Goal: Task Accomplishment & Management: Manage account settings

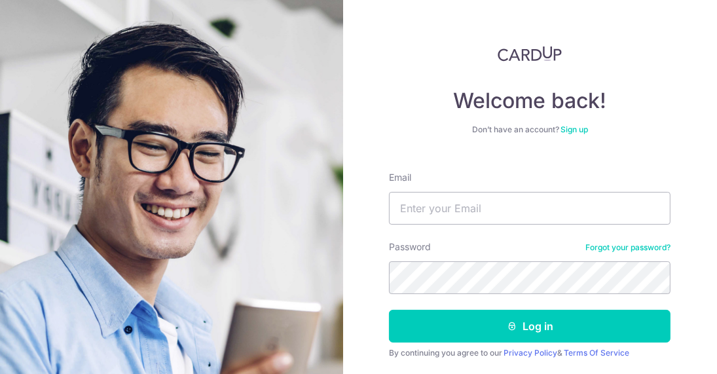
type input "[EMAIL_ADDRESS][DOMAIN_NAME]"
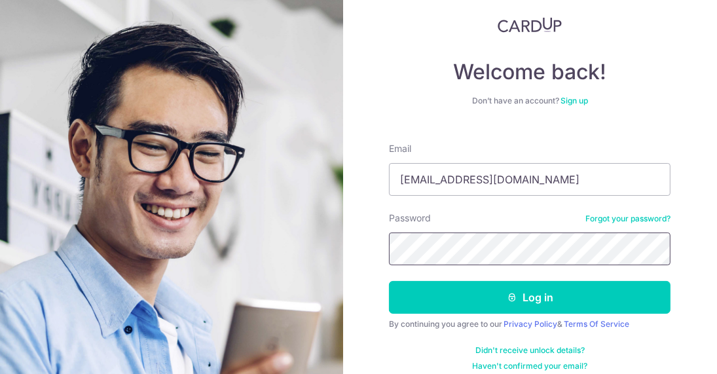
scroll to position [41, 0]
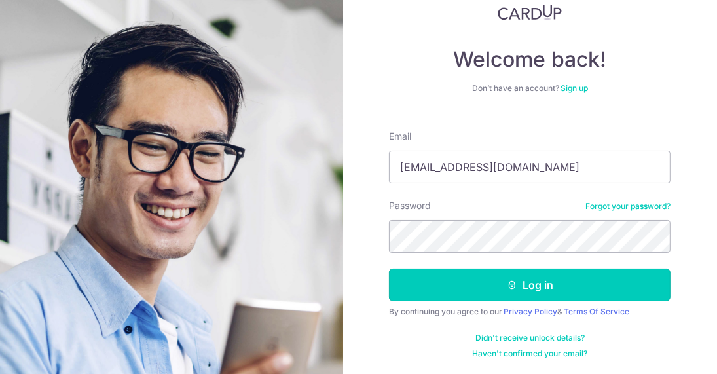
click at [535, 274] on button "Log in" at bounding box center [530, 285] width 282 height 33
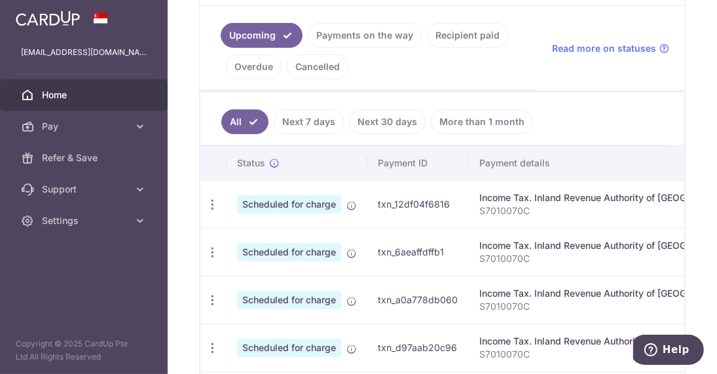
scroll to position [328, 0]
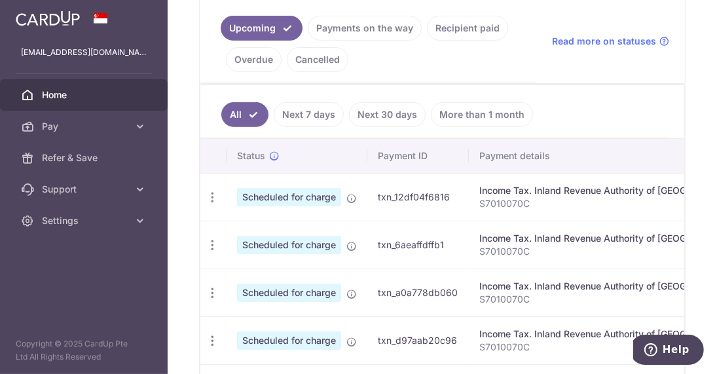
click at [330, 109] on link "Next 7 days" at bounding box center [309, 114] width 70 height 25
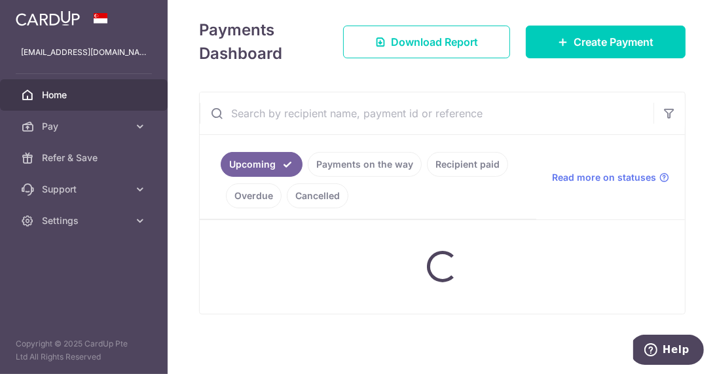
scroll to position [242, 0]
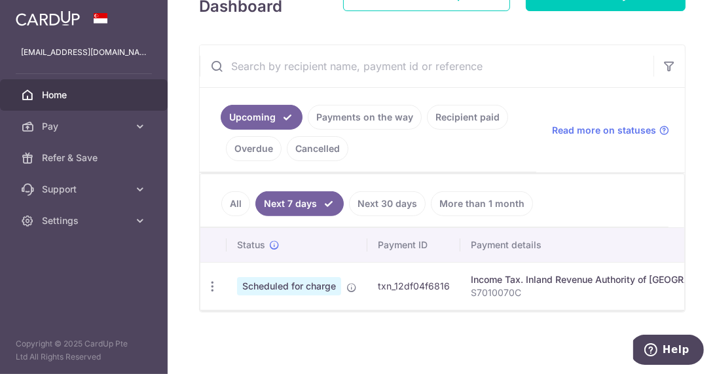
click at [481, 290] on p "S7010070C" at bounding box center [606, 292] width 271 height 13
click at [319, 284] on span "Scheduled for charge" at bounding box center [289, 286] width 104 height 18
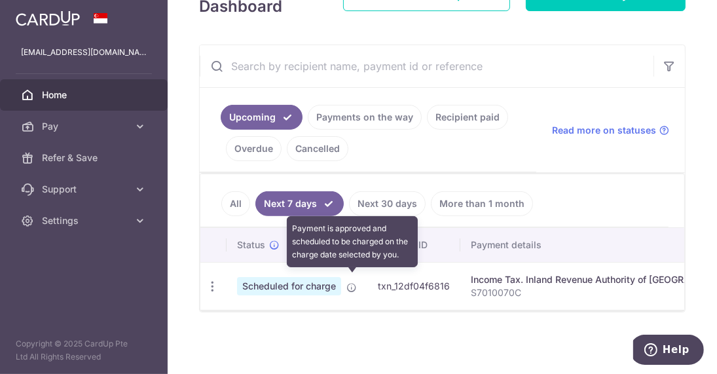
click at [353, 282] on icon at bounding box center [352, 287] width 10 height 10
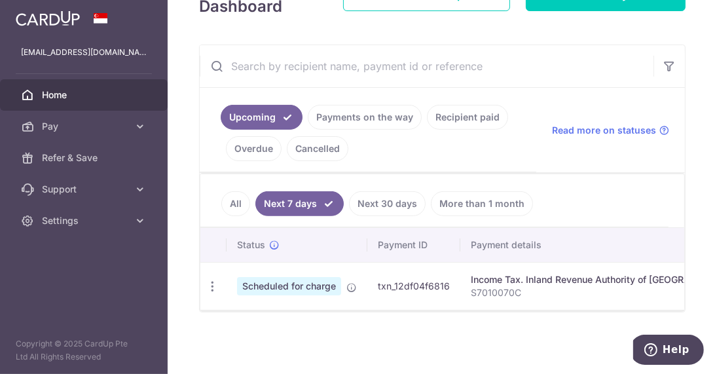
click at [115, 132] on span "Pay" at bounding box center [85, 126] width 86 height 13
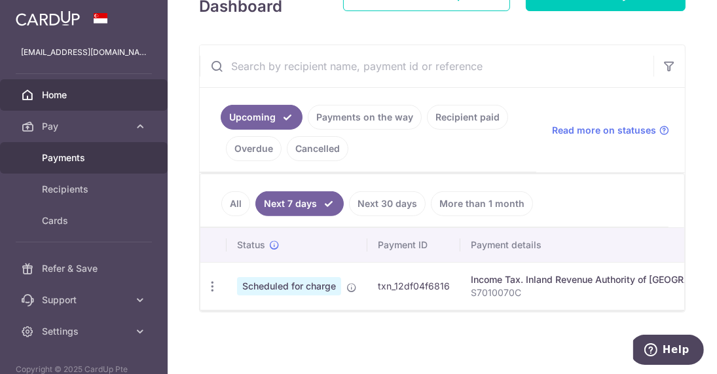
click at [81, 164] on span "Payments" at bounding box center [85, 157] width 86 height 13
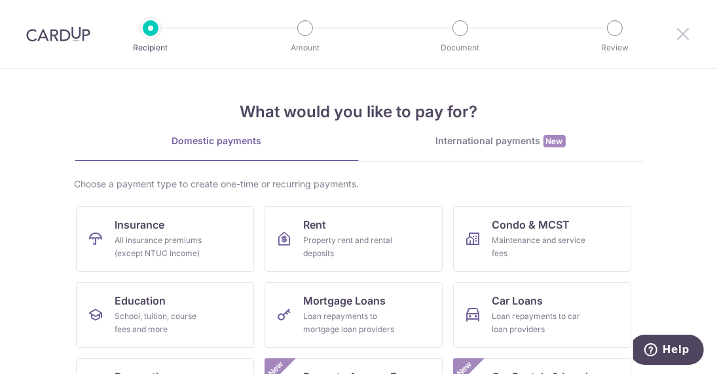
click at [690, 39] on icon at bounding box center [684, 34] width 16 height 16
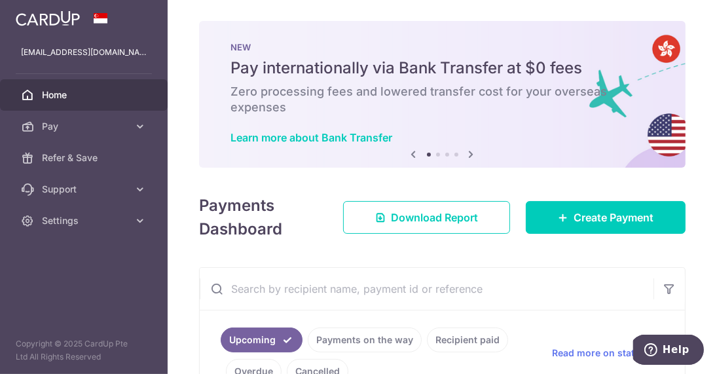
click at [141, 130] on icon at bounding box center [140, 126] width 13 height 13
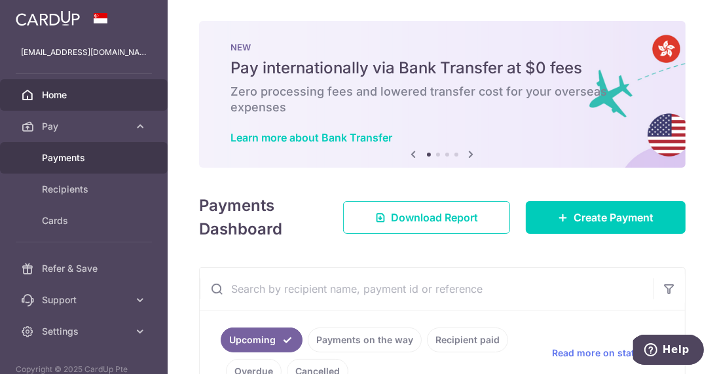
click at [63, 159] on span "Payments" at bounding box center [85, 157] width 86 height 13
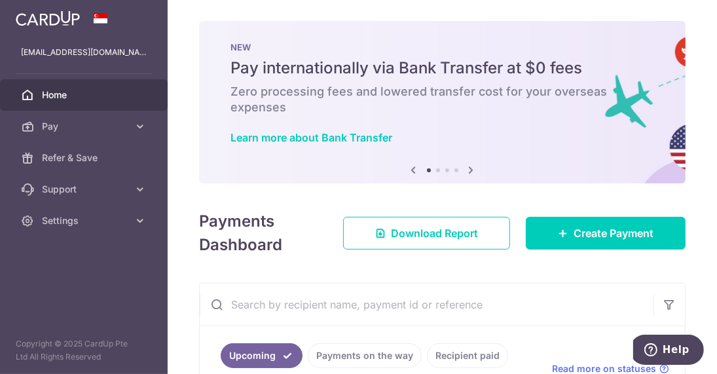
click at [147, 128] on link "Pay" at bounding box center [84, 126] width 168 height 31
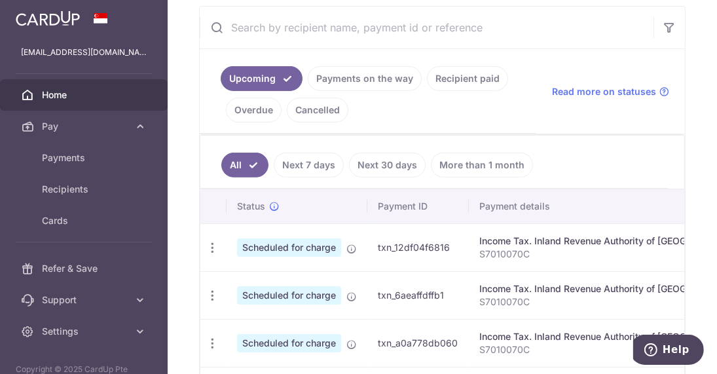
scroll to position [328, 0]
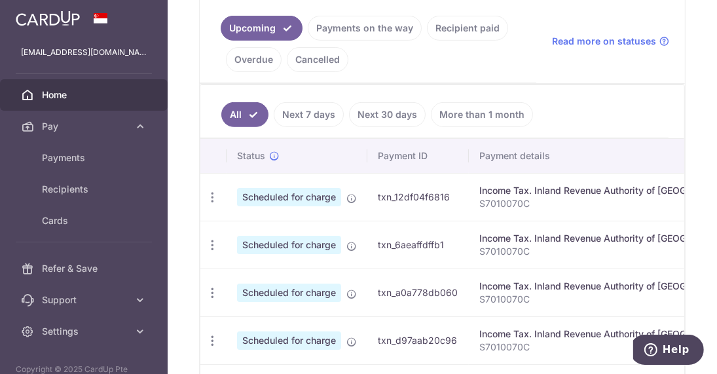
click at [522, 195] on div "Income Tax. Inland Revenue Authority of [GEOGRAPHIC_DATA]" at bounding box center [615, 190] width 271 height 13
click at [505, 200] on p "S7010070C" at bounding box center [615, 203] width 271 height 13
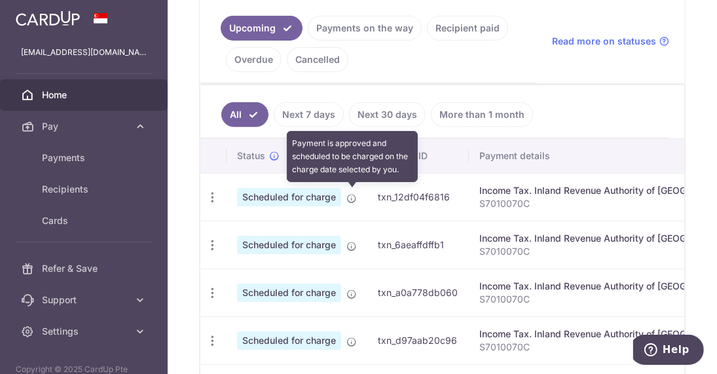
click at [354, 197] on icon at bounding box center [352, 198] width 10 height 10
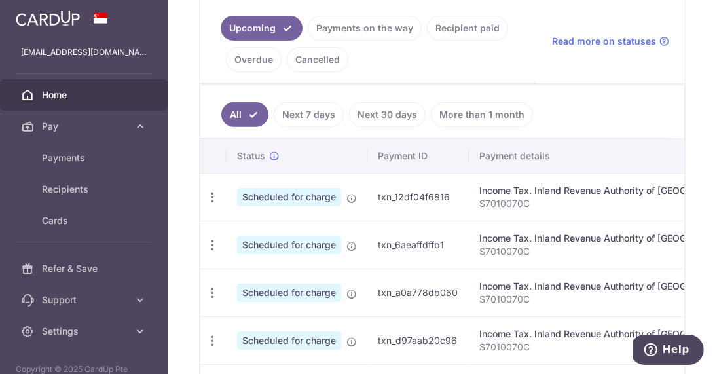
click at [213, 199] on icon "button" at bounding box center [213, 198] width 14 height 14
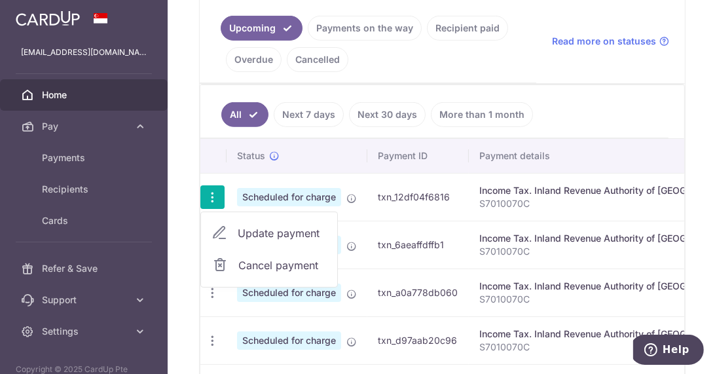
click at [244, 234] on span "Update payment" at bounding box center [282, 233] width 89 height 16
radio input "true"
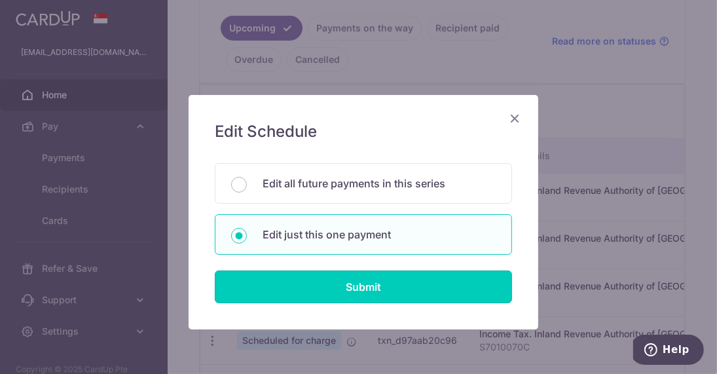
click at [394, 288] on input "Submit" at bounding box center [363, 287] width 297 height 33
radio input "true"
type input "6,748.96"
type input "22/09/2025"
type input "S7010070C"
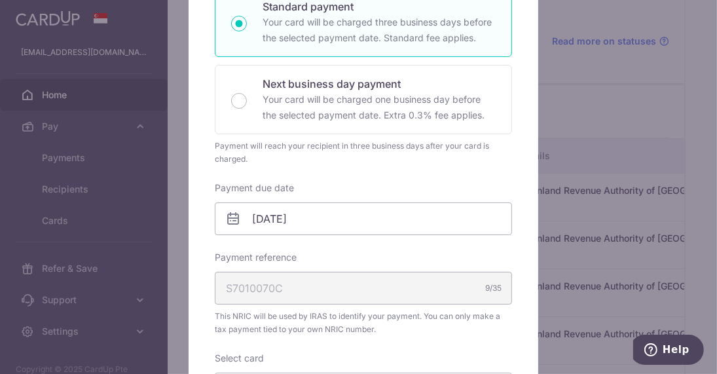
scroll to position [262, 0]
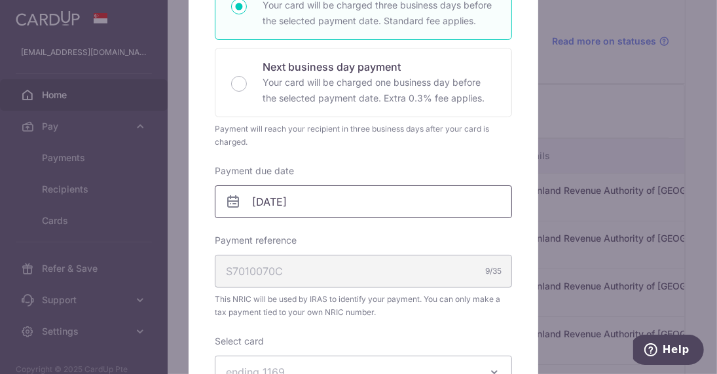
click at [259, 200] on body "simwendy@gmail.com Home Pay Payments Recipients Cards Refer & Save Support FAQ …" at bounding box center [358, 187] width 717 height 374
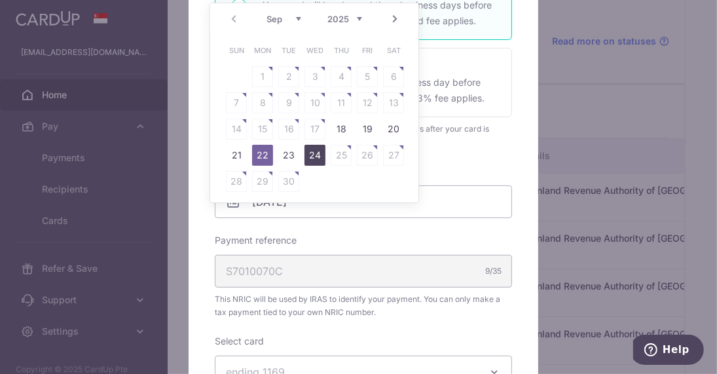
click at [317, 159] on link "24" at bounding box center [315, 155] width 21 height 21
type input "[DATE]"
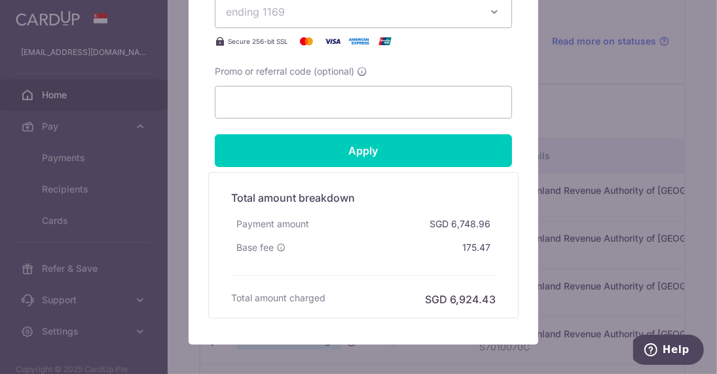
scroll to position [852, 0]
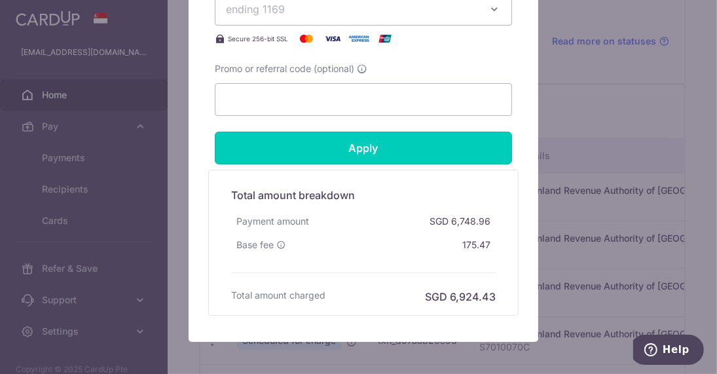
click at [467, 151] on input "Apply" at bounding box center [363, 148] width 297 height 33
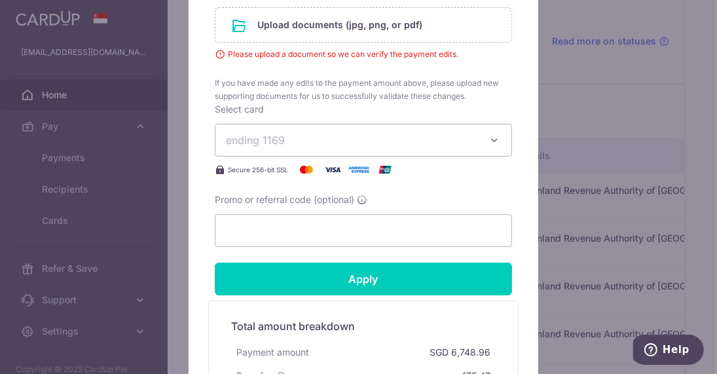
scroll to position [608, 0]
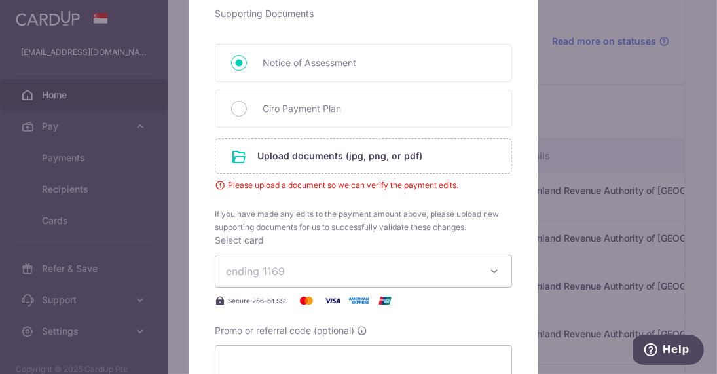
click at [396, 164] on input "file" at bounding box center [364, 156] width 296 height 34
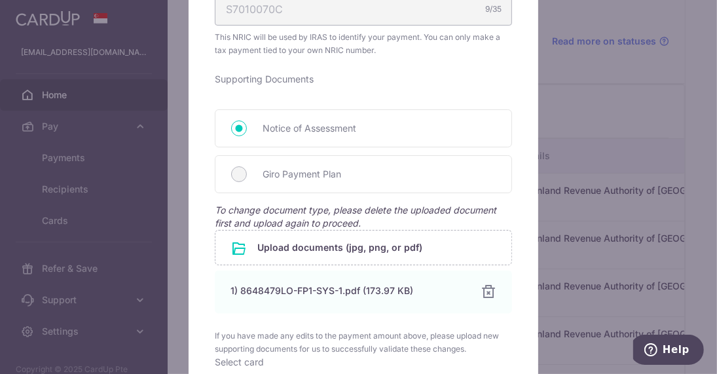
click at [320, 290] on div "1) 8648479LO-FP1-SYS-1.pdf (173.97 KB)" at bounding box center [348, 290] width 235 height 13
drag, startPoint x: 320, startPoint y: 290, endPoint x: 467, endPoint y: 301, distance: 146.5
click at [467, 301] on div "1) 8648479LO-FP1-SYS-1.pdf (173.97 KB) 100% Done Download" at bounding box center [363, 292] width 297 height 43
click at [483, 295] on div at bounding box center [489, 292] width 16 height 16
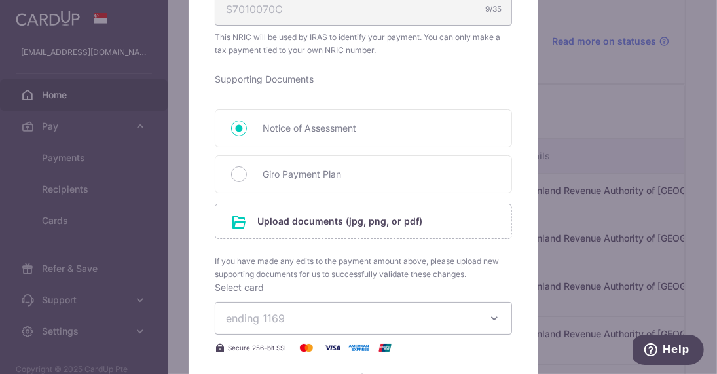
click at [308, 255] on span "If you have made any edits to the payment amount above, please upload new suppo…" at bounding box center [363, 268] width 297 height 26
click at [252, 223] on input "file" at bounding box center [364, 221] width 296 height 34
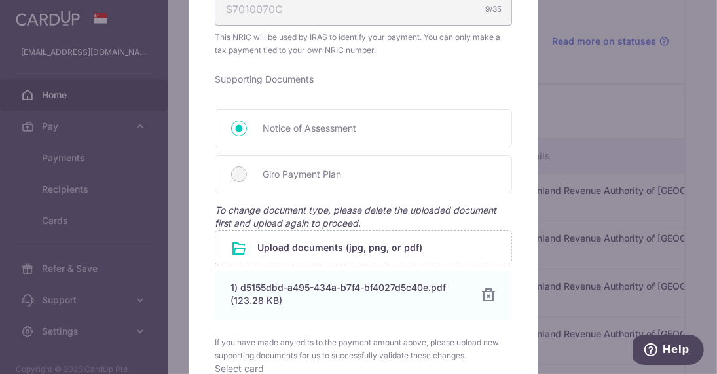
click at [354, 186] on div "Giro Payment Plan" at bounding box center [363, 174] width 297 height 38
click at [263, 172] on span "Giro Payment Plan" at bounding box center [379, 174] width 233 height 16
click at [335, 166] on span "Giro Payment Plan" at bounding box center [379, 174] width 233 height 16
click at [481, 294] on div at bounding box center [489, 296] width 16 height 16
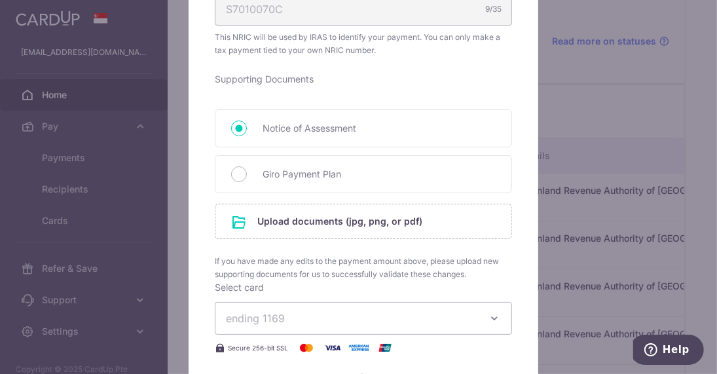
click at [314, 175] on span "Giro Payment Plan" at bounding box center [379, 174] width 233 height 16
click at [247, 175] on input "Giro Payment Plan" at bounding box center [239, 174] width 16 height 16
radio input "true"
click at [337, 227] on input "file" at bounding box center [364, 221] width 296 height 34
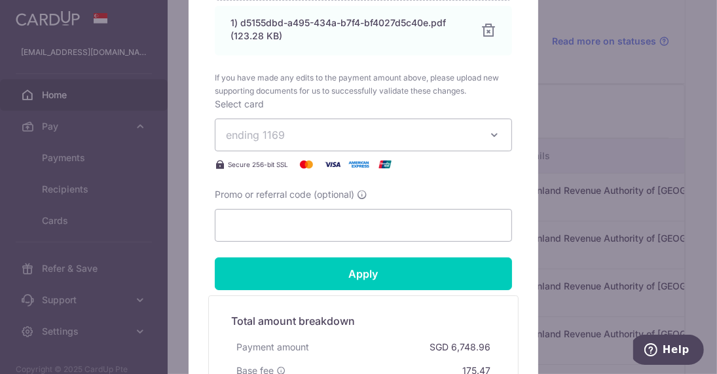
scroll to position [870, 0]
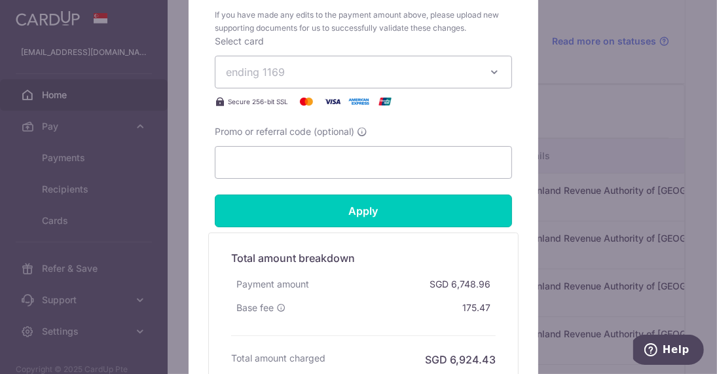
click at [458, 217] on input "Apply" at bounding box center [363, 211] width 297 height 33
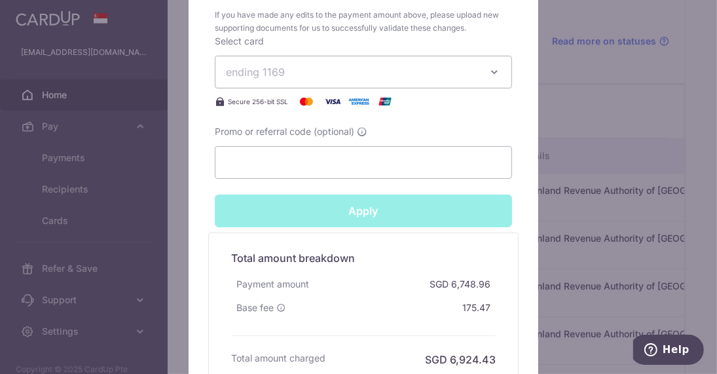
type input "Successfully Applied"
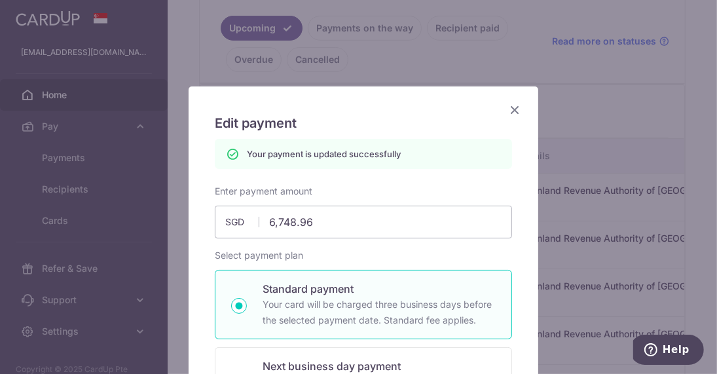
scroll to position [0, 0]
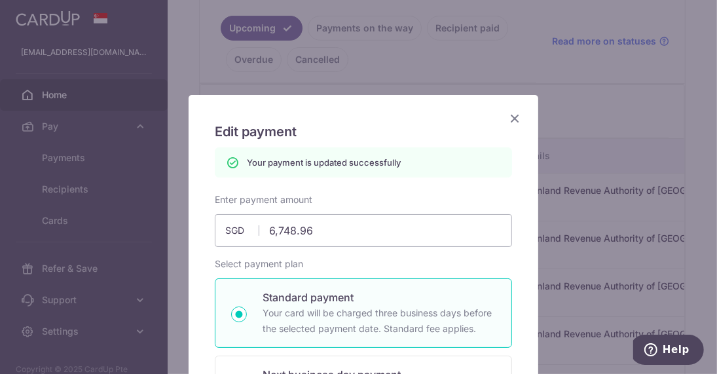
click at [512, 119] on icon "Close" at bounding box center [515, 118] width 16 height 16
